Goal: Task Accomplishment & Management: Use online tool/utility

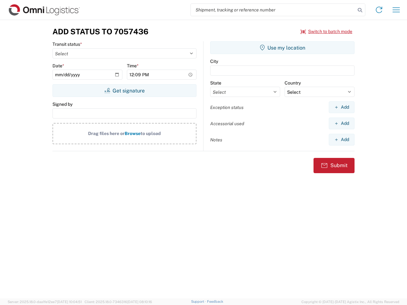
click at [273, 10] on input "search" at bounding box center [273, 10] width 165 height 12
click at [360, 10] on icon at bounding box center [359, 10] width 9 height 9
click at [379, 10] on icon at bounding box center [379, 10] width 10 height 10
click at [396, 10] on icon "button" at bounding box center [396, 9] width 7 height 5
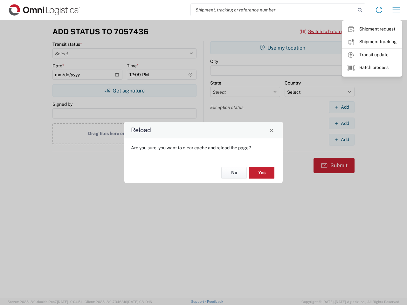
click at [326, 31] on div "Reload Are you sure, you want to clear cache and reload the page? No Yes" at bounding box center [203, 152] width 407 height 305
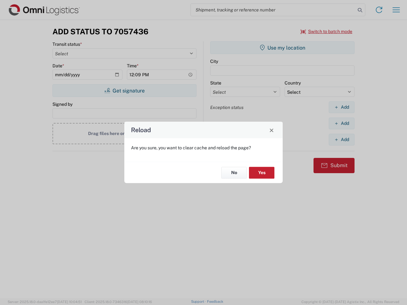
click at [124, 91] on div "Reload Are you sure, you want to clear cache and reload the page? No Yes" at bounding box center [203, 152] width 407 height 305
click at [282, 48] on div "Reload Are you sure, you want to clear cache and reload the page? No Yes" at bounding box center [203, 152] width 407 height 305
click at [341, 107] on div "Reload Are you sure, you want to clear cache and reload the page? No Yes" at bounding box center [203, 152] width 407 height 305
click at [341, 123] on div "Reload Are you sure, you want to clear cache and reload the page? No Yes" at bounding box center [203, 152] width 407 height 305
click at [341, 140] on div "Reload Are you sure, you want to clear cache and reload the page? No Yes" at bounding box center [203, 152] width 407 height 305
